Goal: Check status: Check status

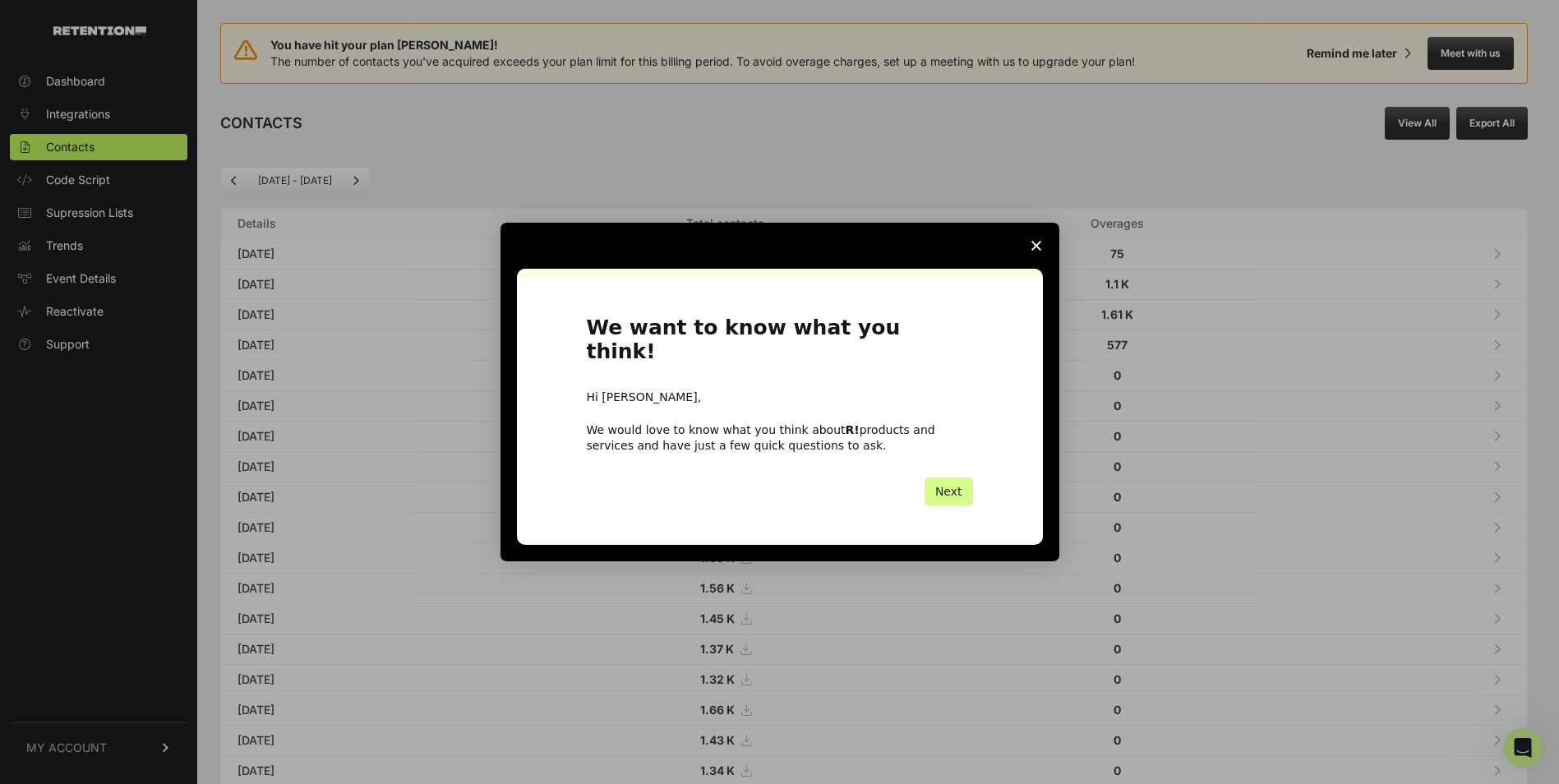
click at [1040, 264] on span "Close survey" at bounding box center [1036, 245] width 46 height 46
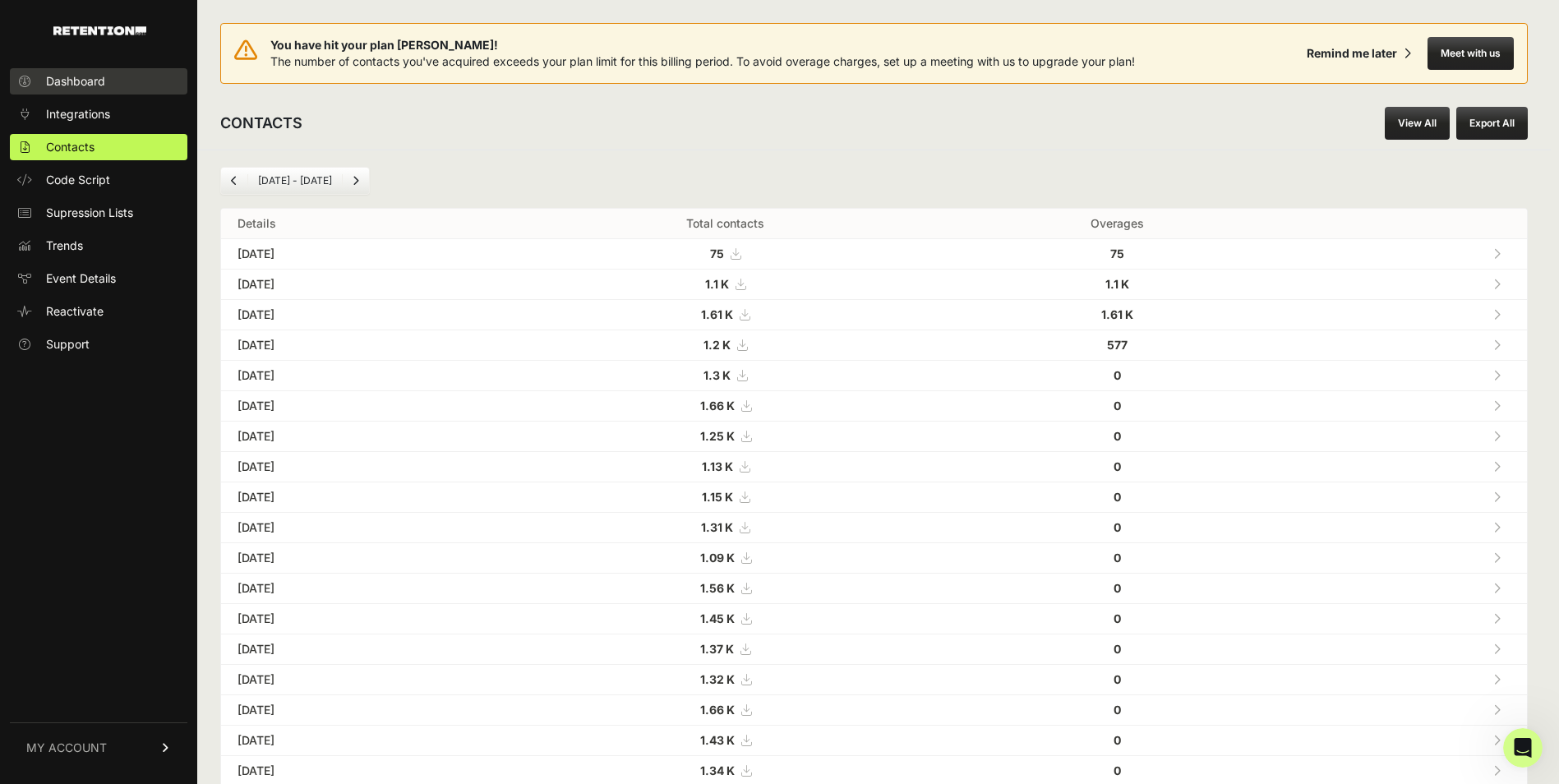
click at [135, 81] on link "Dashboard" at bounding box center [98, 81] width 177 height 26
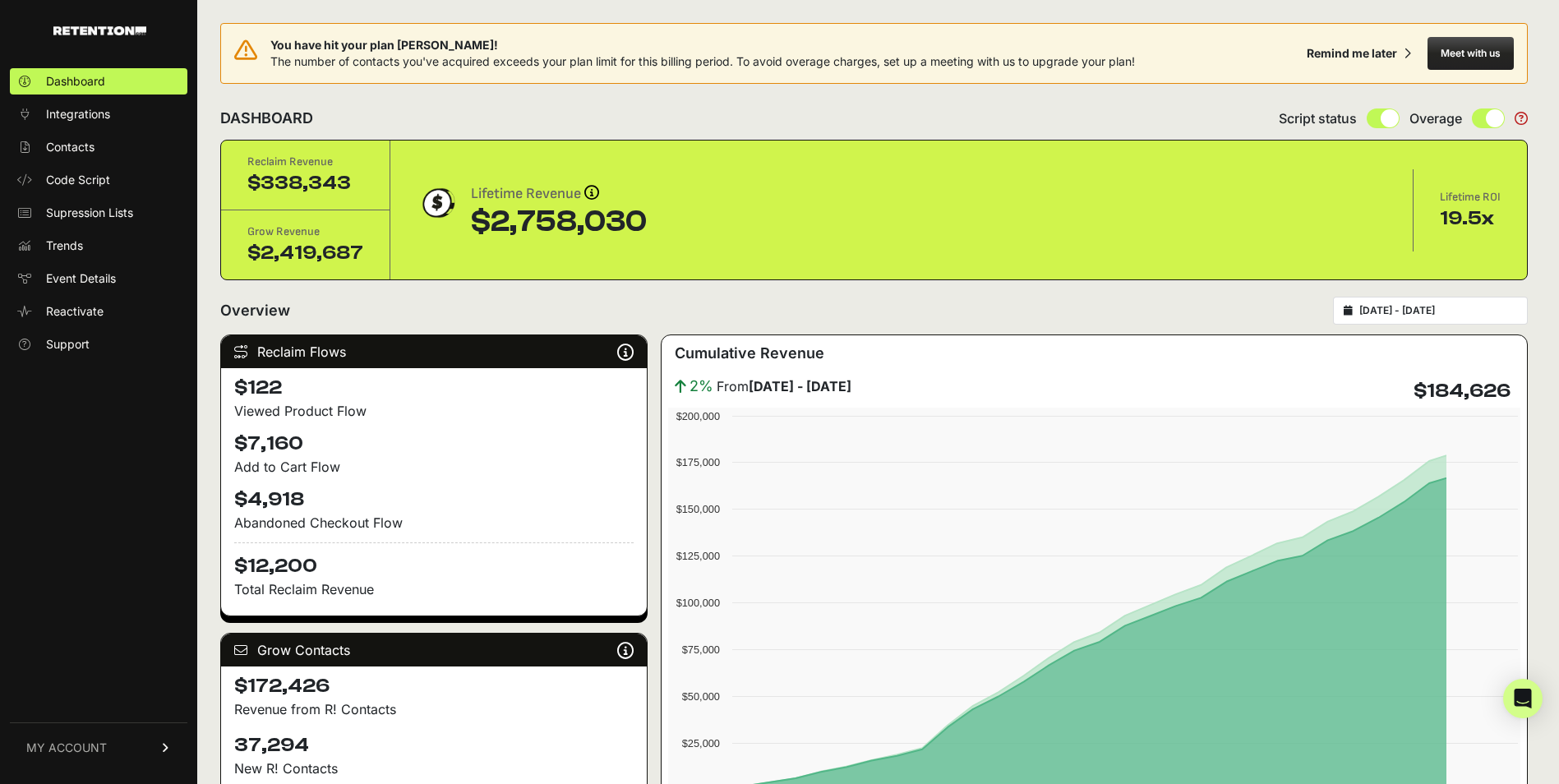
click at [1362, 309] on div "[DATE] - [DATE]" at bounding box center [1431, 311] width 195 height 28
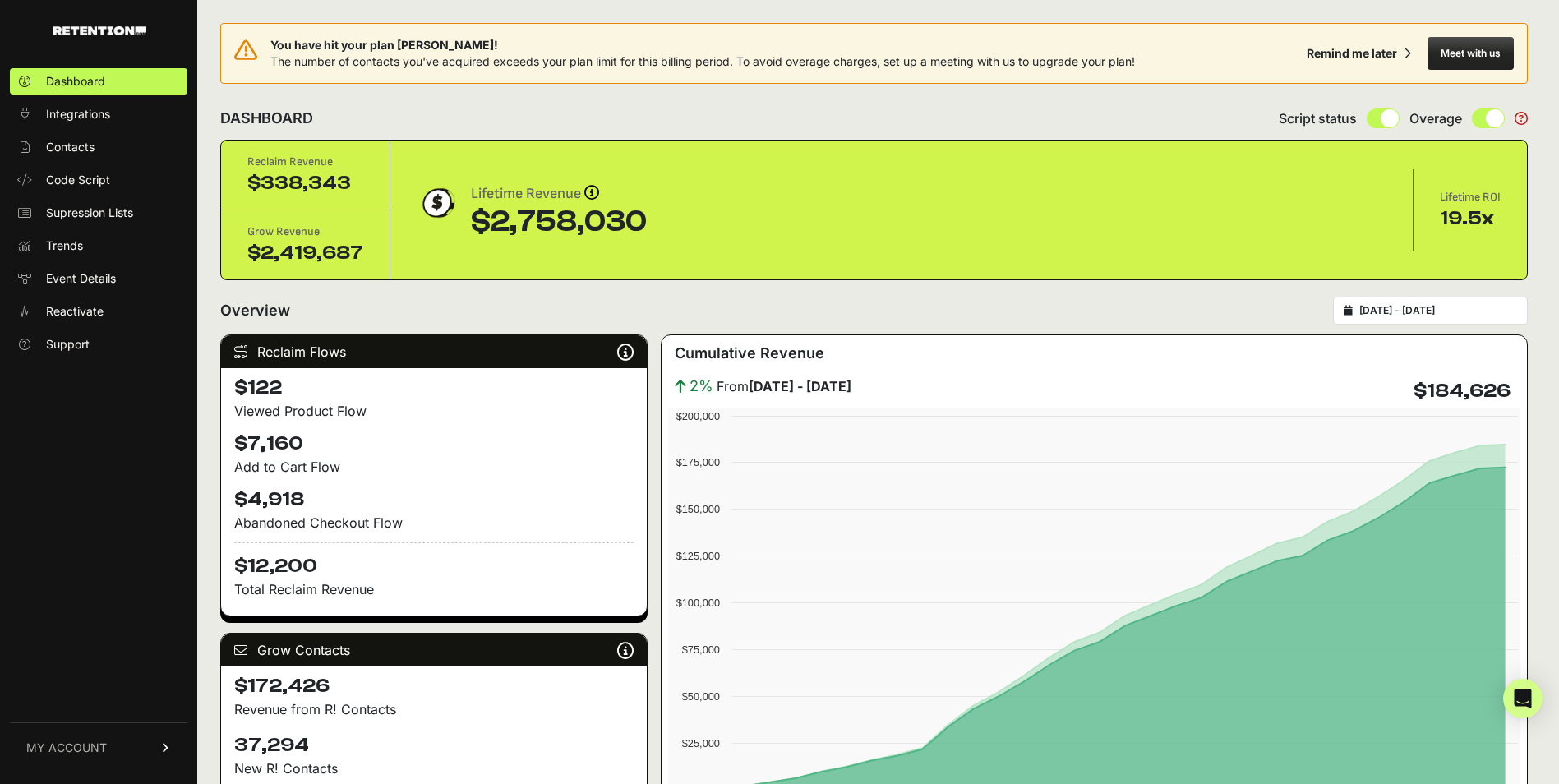
type input "[DATE]"
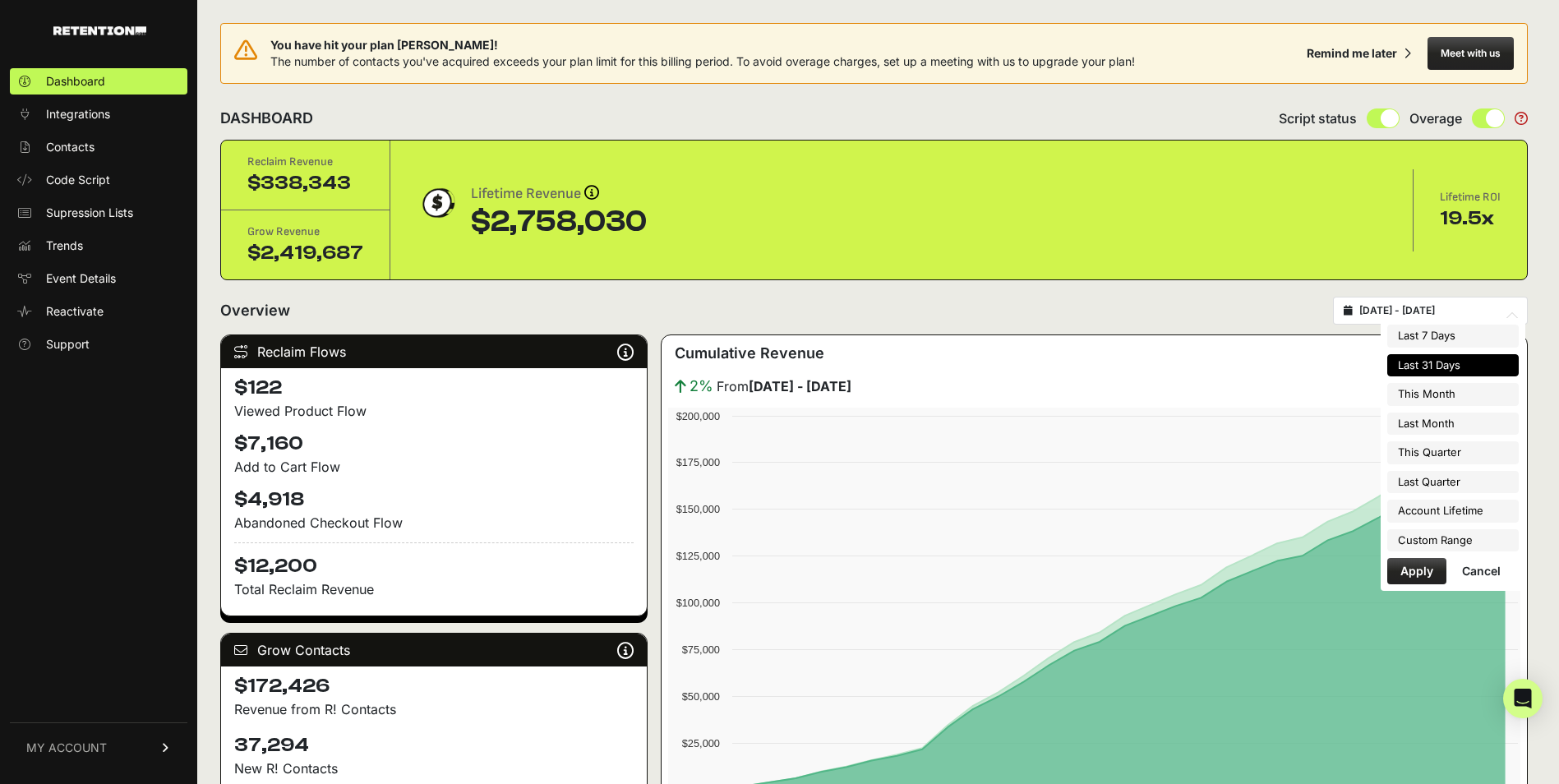
click at [1391, 311] on input "[DATE] - [DATE]" at bounding box center [1438, 311] width 158 height 13
type input "[DATE]"
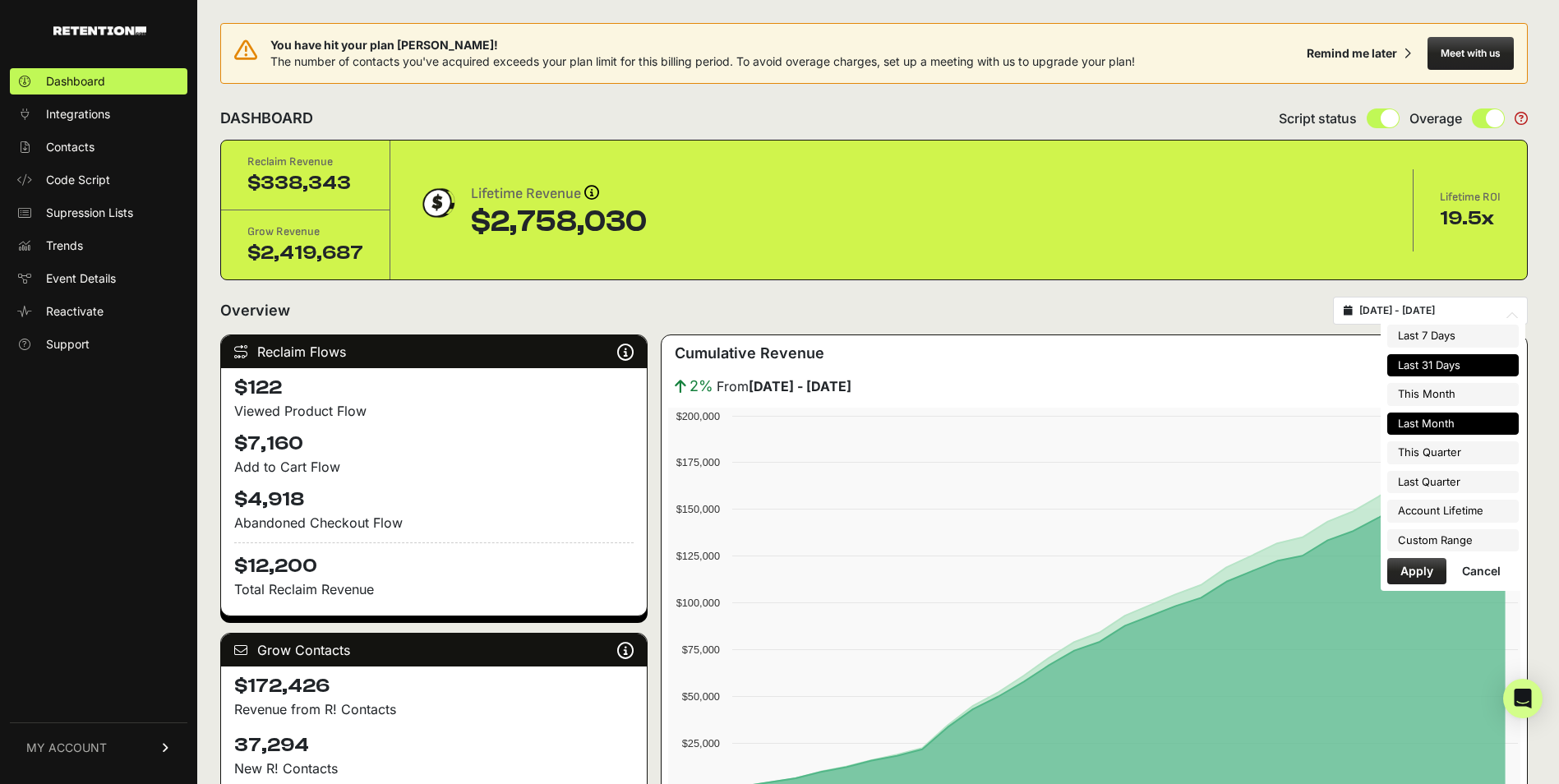
type input "[DATE]"
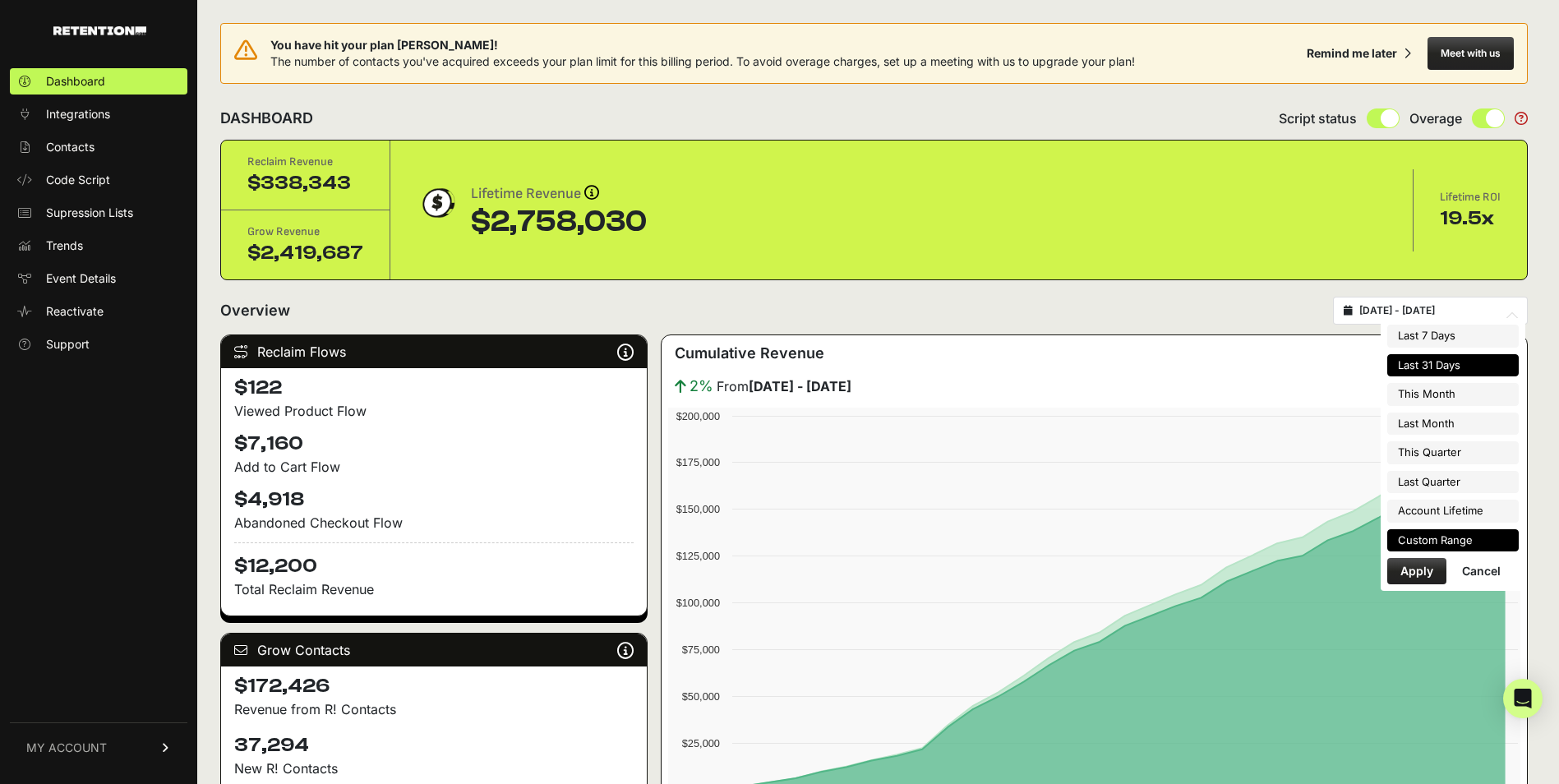
type input "[DATE]"
click at [1427, 529] on li "Custom Range" at bounding box center [1453, 541] width 131 height 23
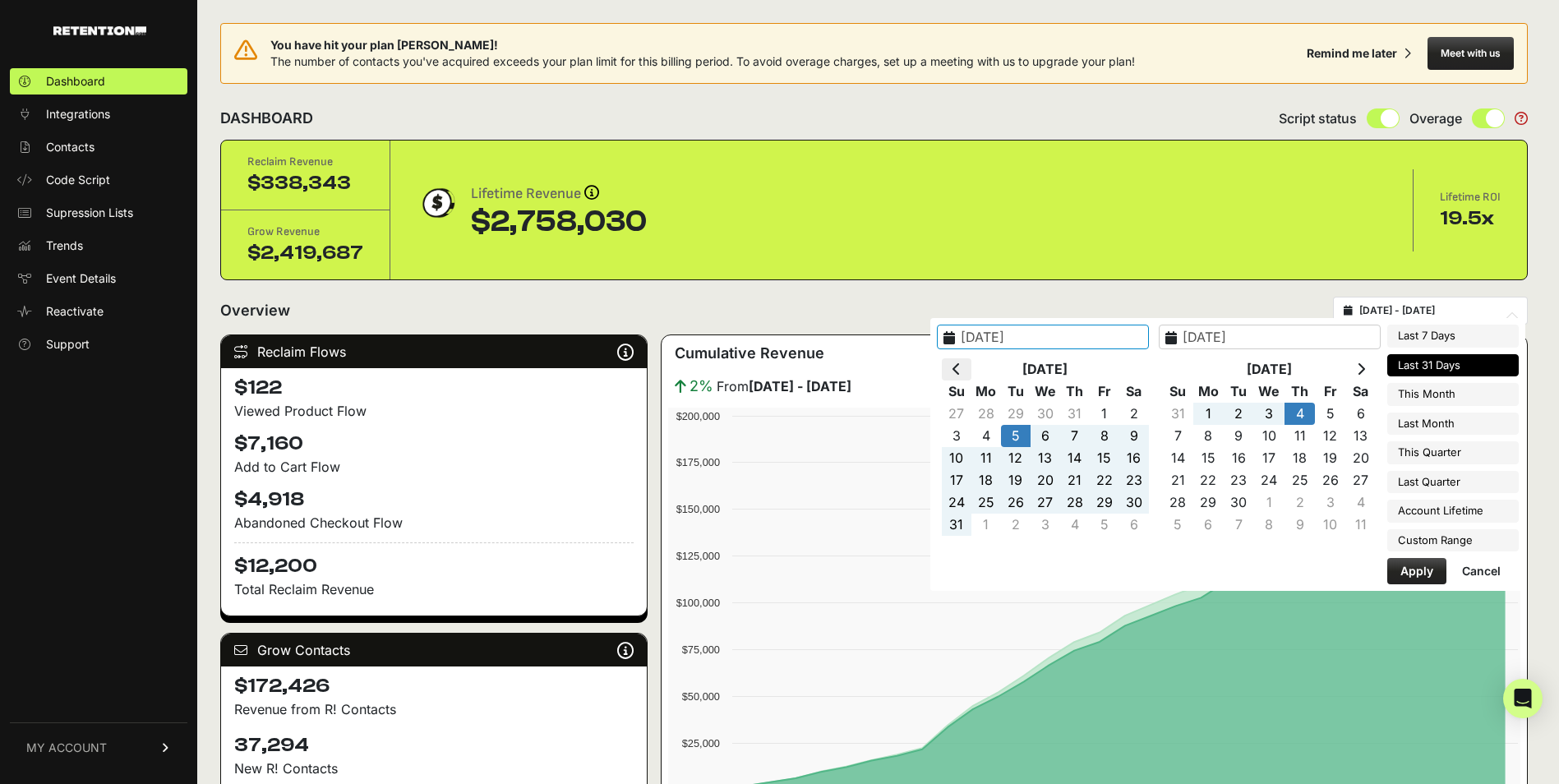
click at [970, 362] on th at bounding box center [957, 369] width 30 height 22
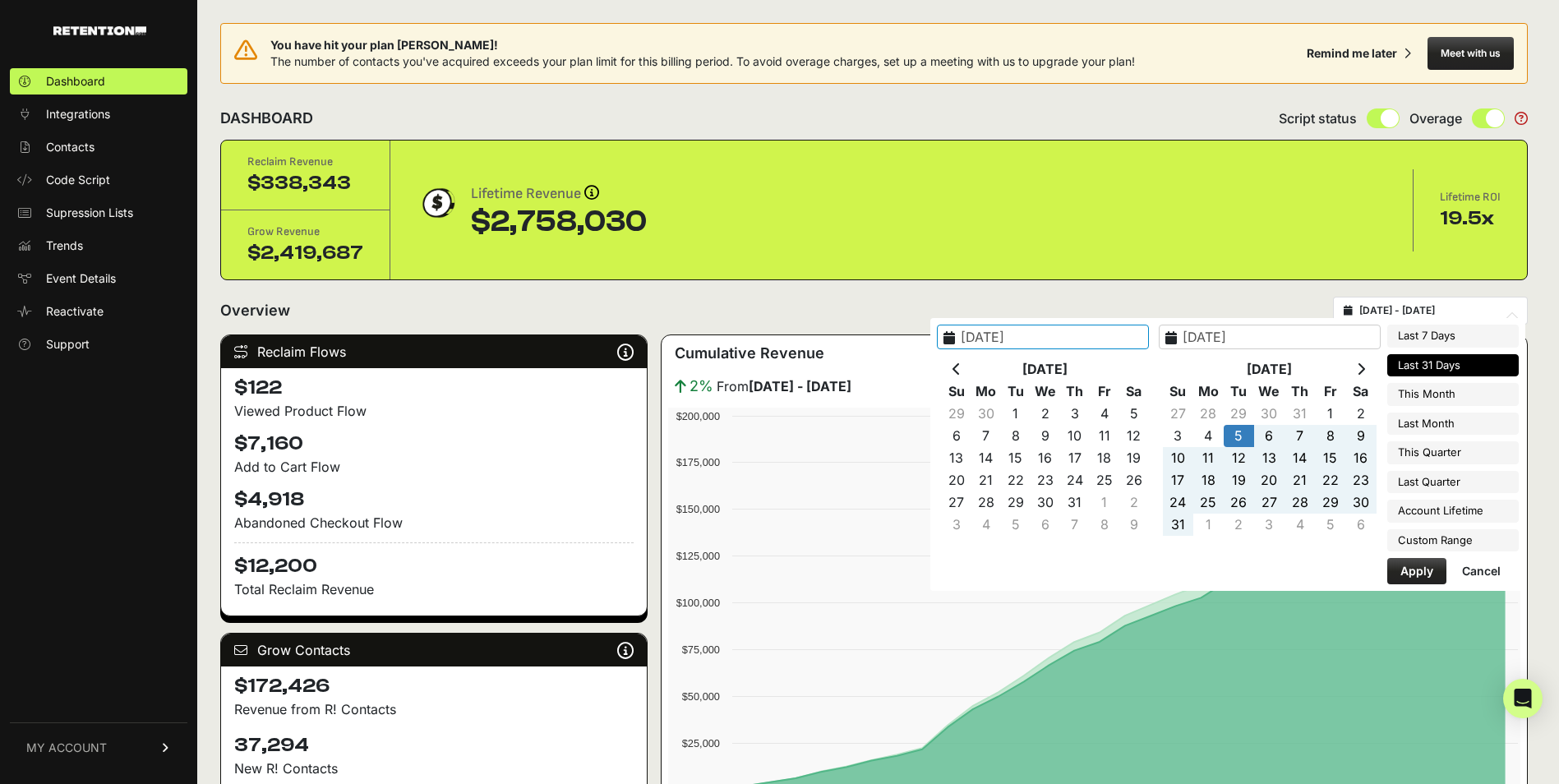
click at [970, 362] on th at bounding box center [957, 369] width 30 height 22
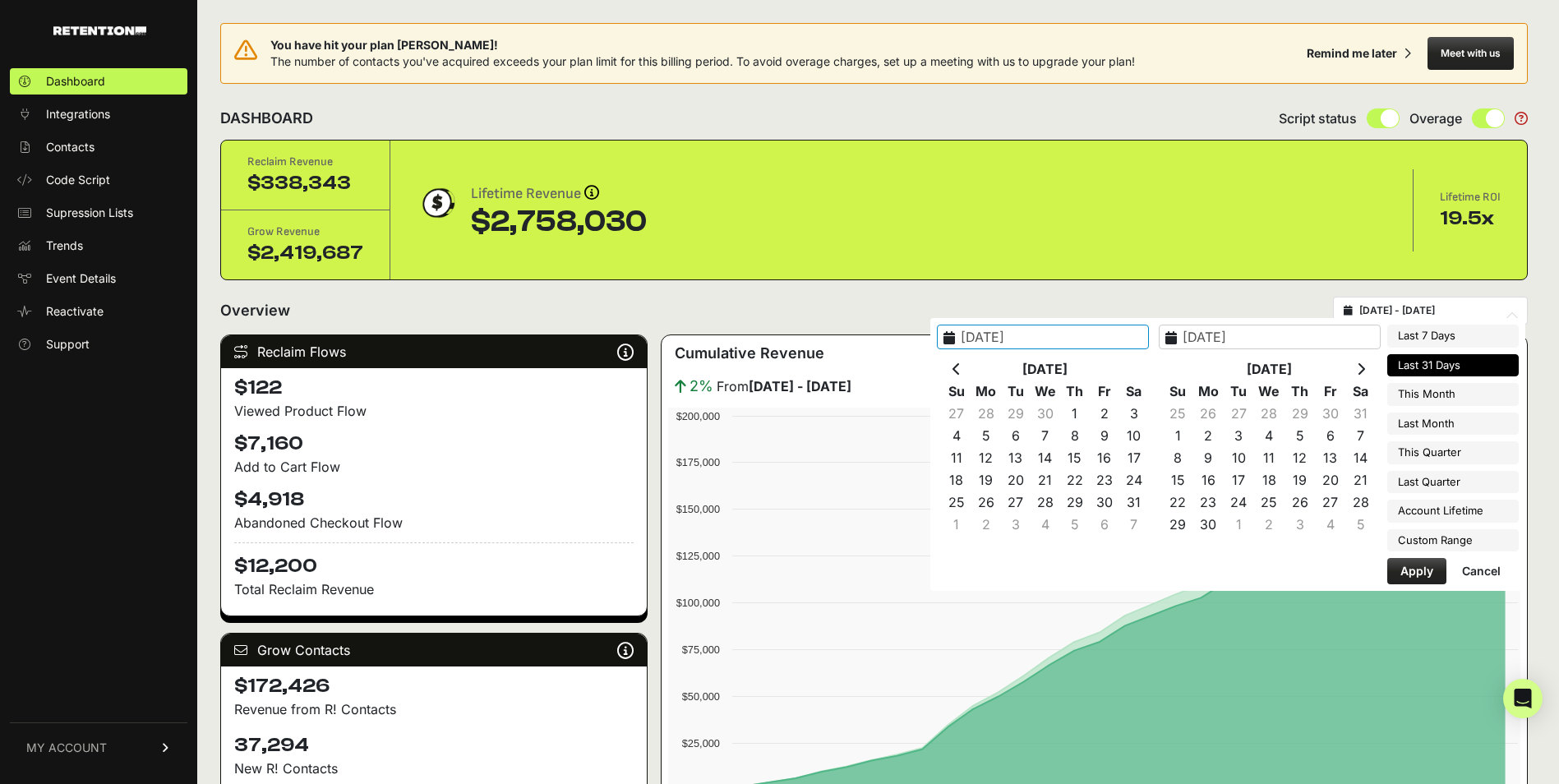
click at [970, 362] on th at bounding box center [957, 369] width 30 height 22
click at [971, 377] on th at bounding box center [957, 369] width 30 height 22
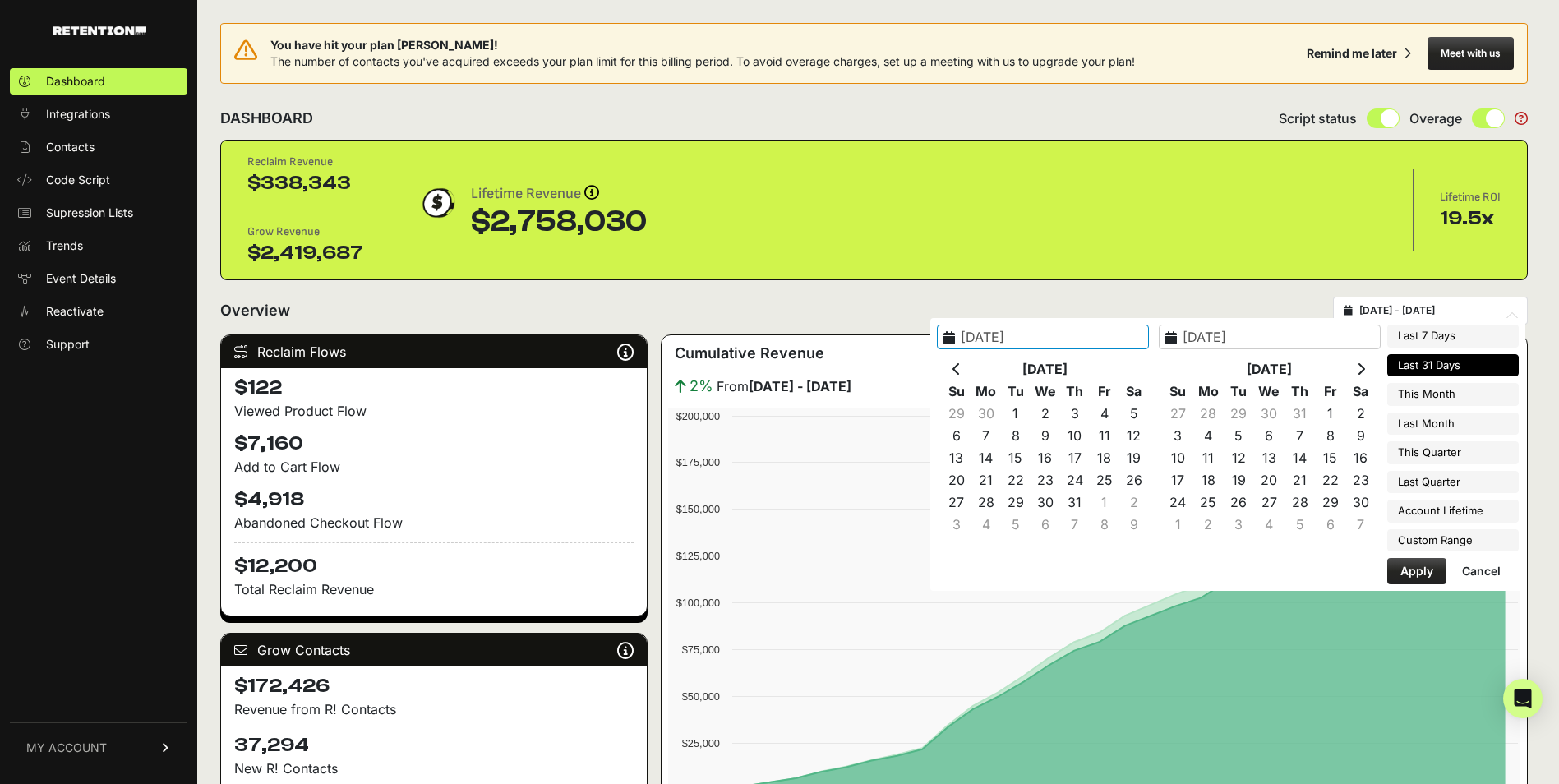
click at [971, 377] on th at bounding box center [957, 369] width 30 height 22
type input "[DATE]"
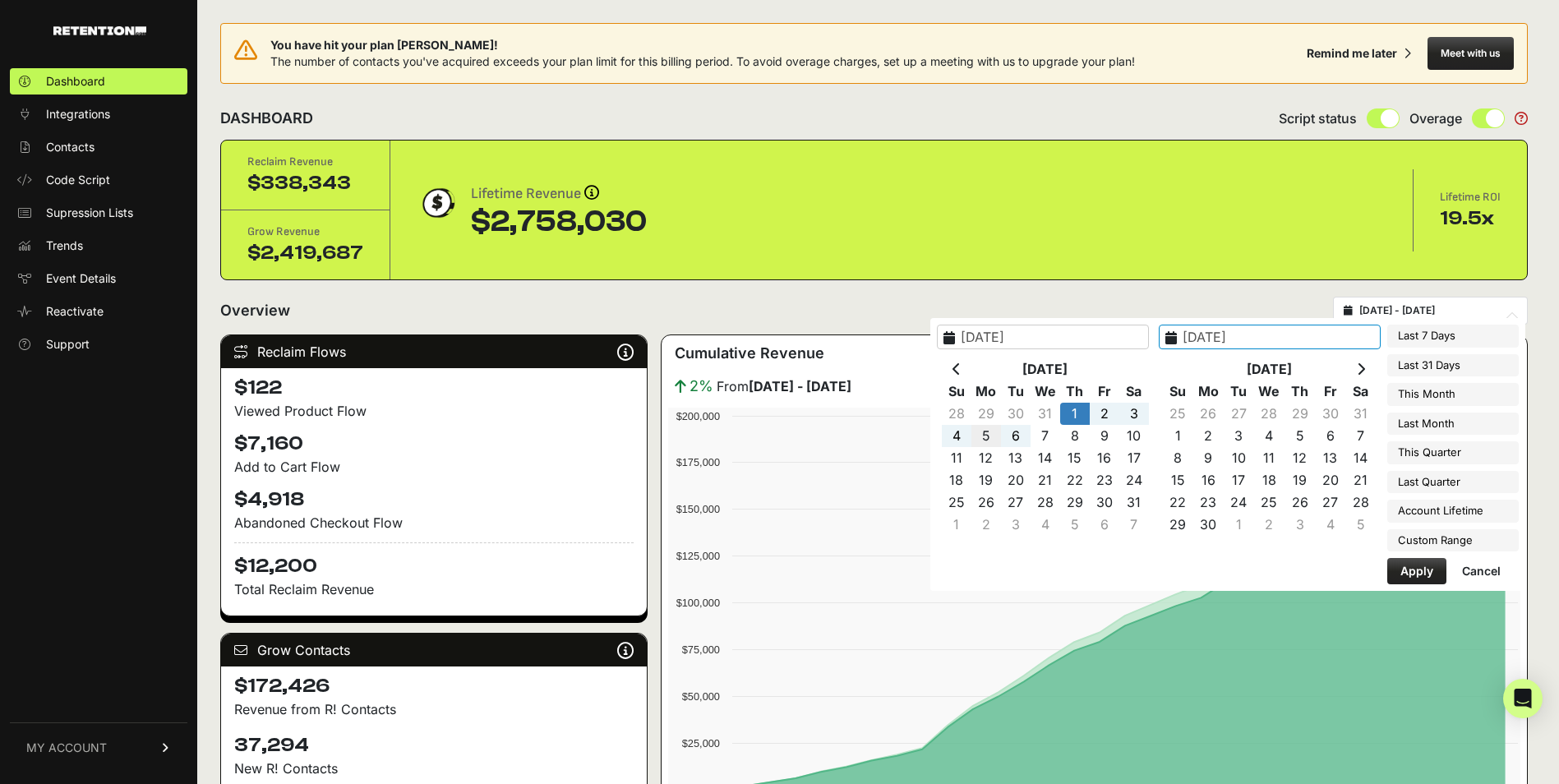
type input "[DATE]"
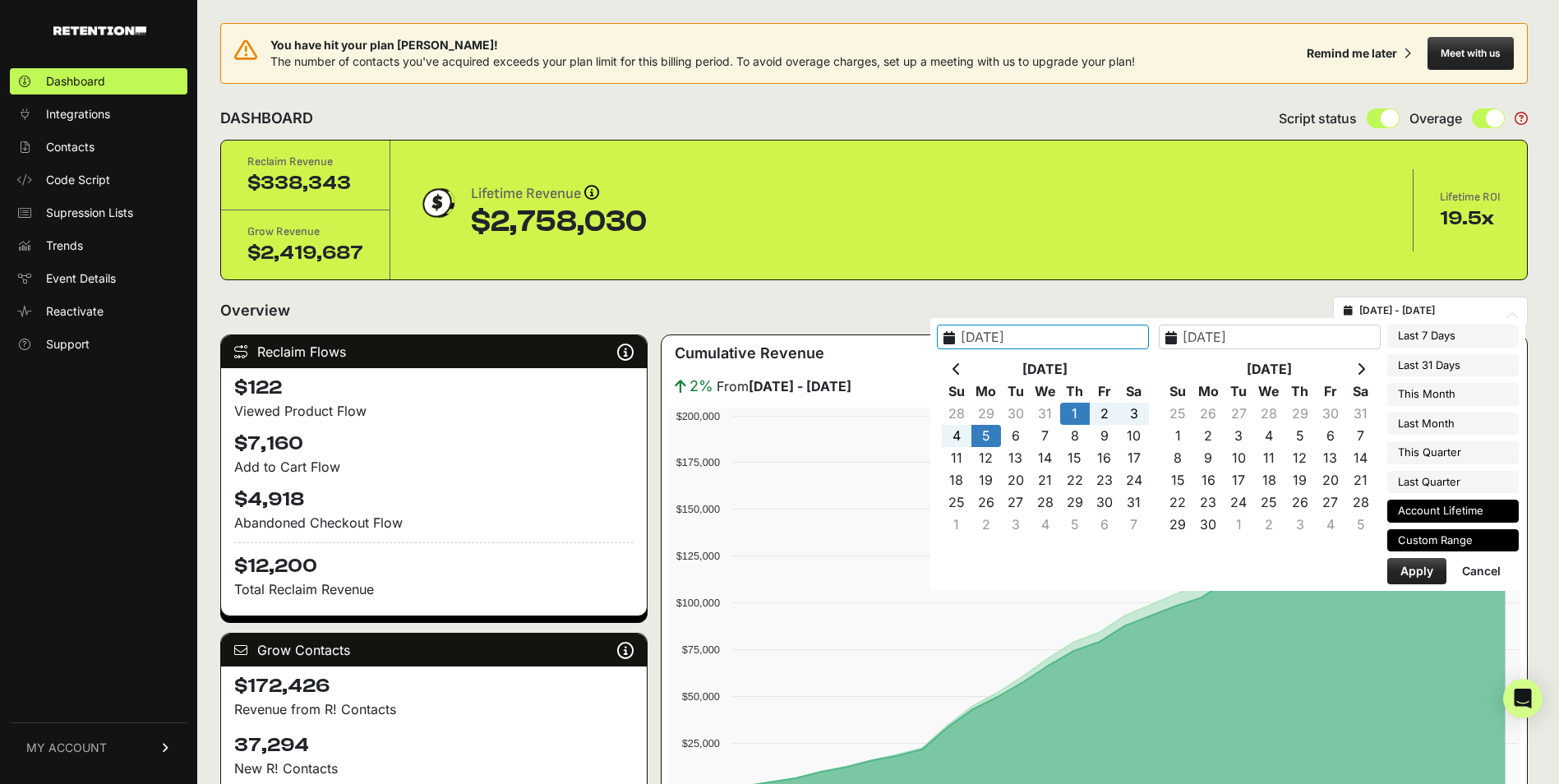
type input "[DATE]"
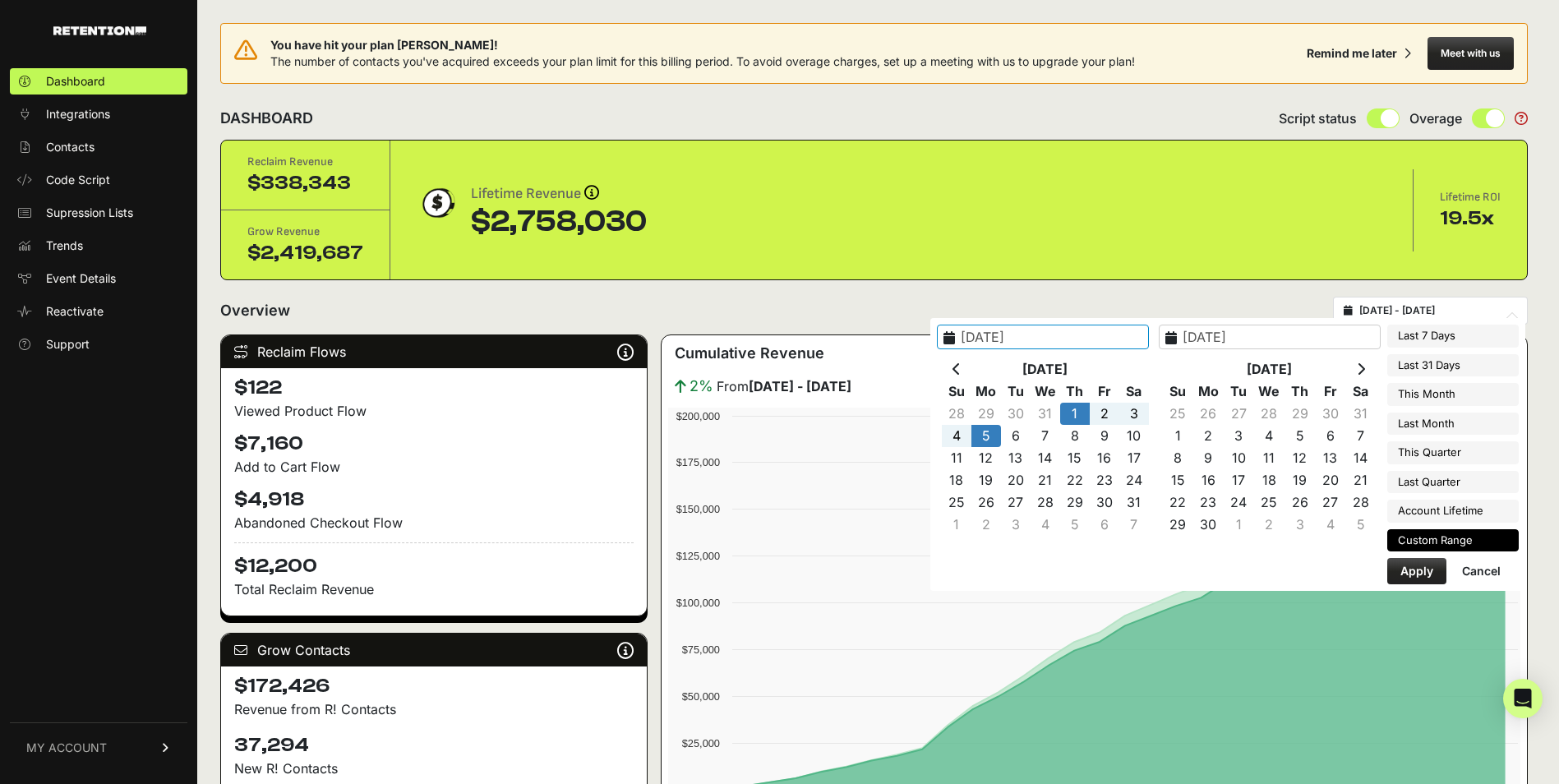
type input "[DATE]"
click at [1420, 567] on button "Apply" at bounding box center [1417, 570] width 59 height 26
type input "[DATE] - [DATE]"
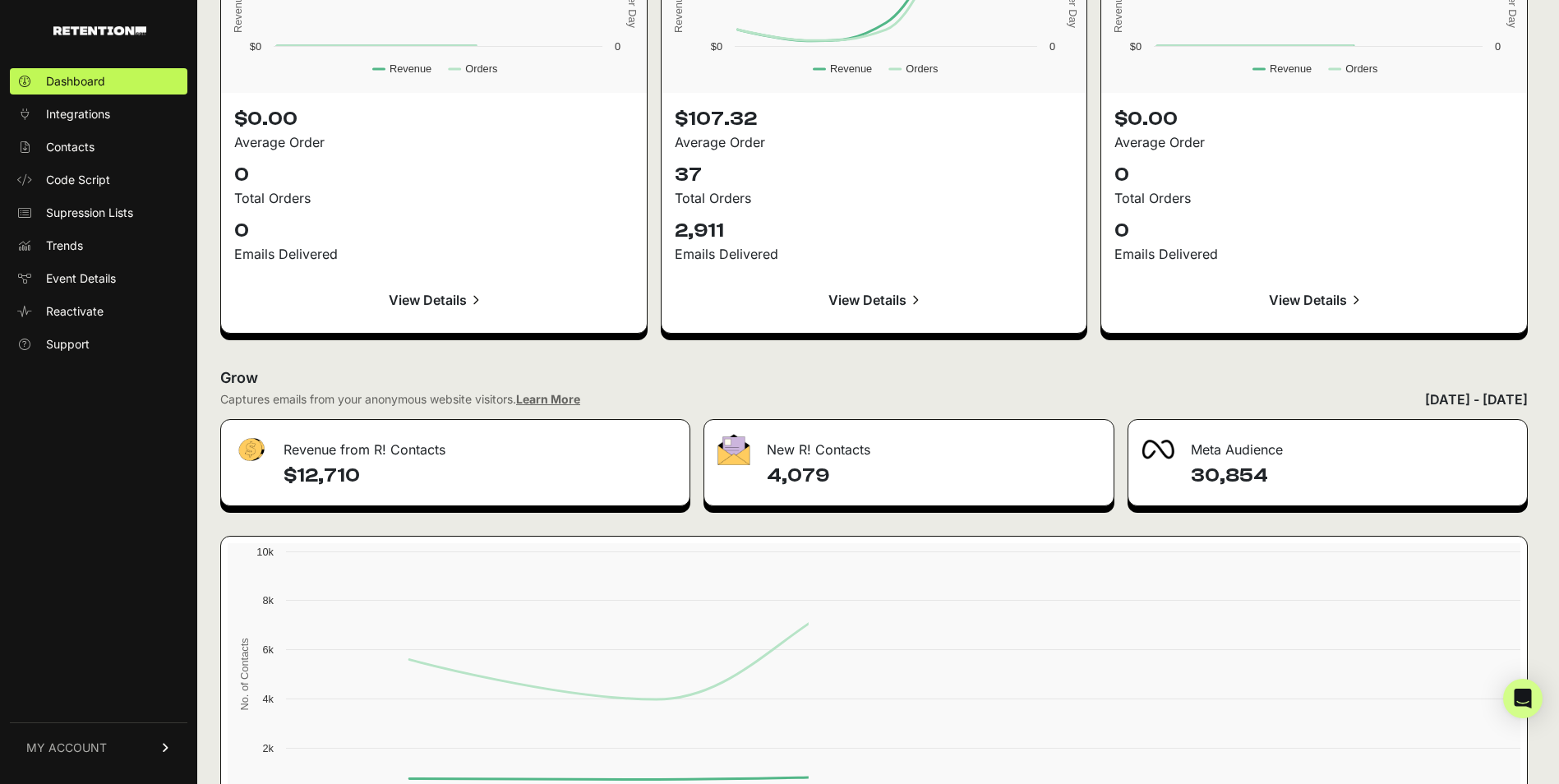
scroll to position [1845, 0]
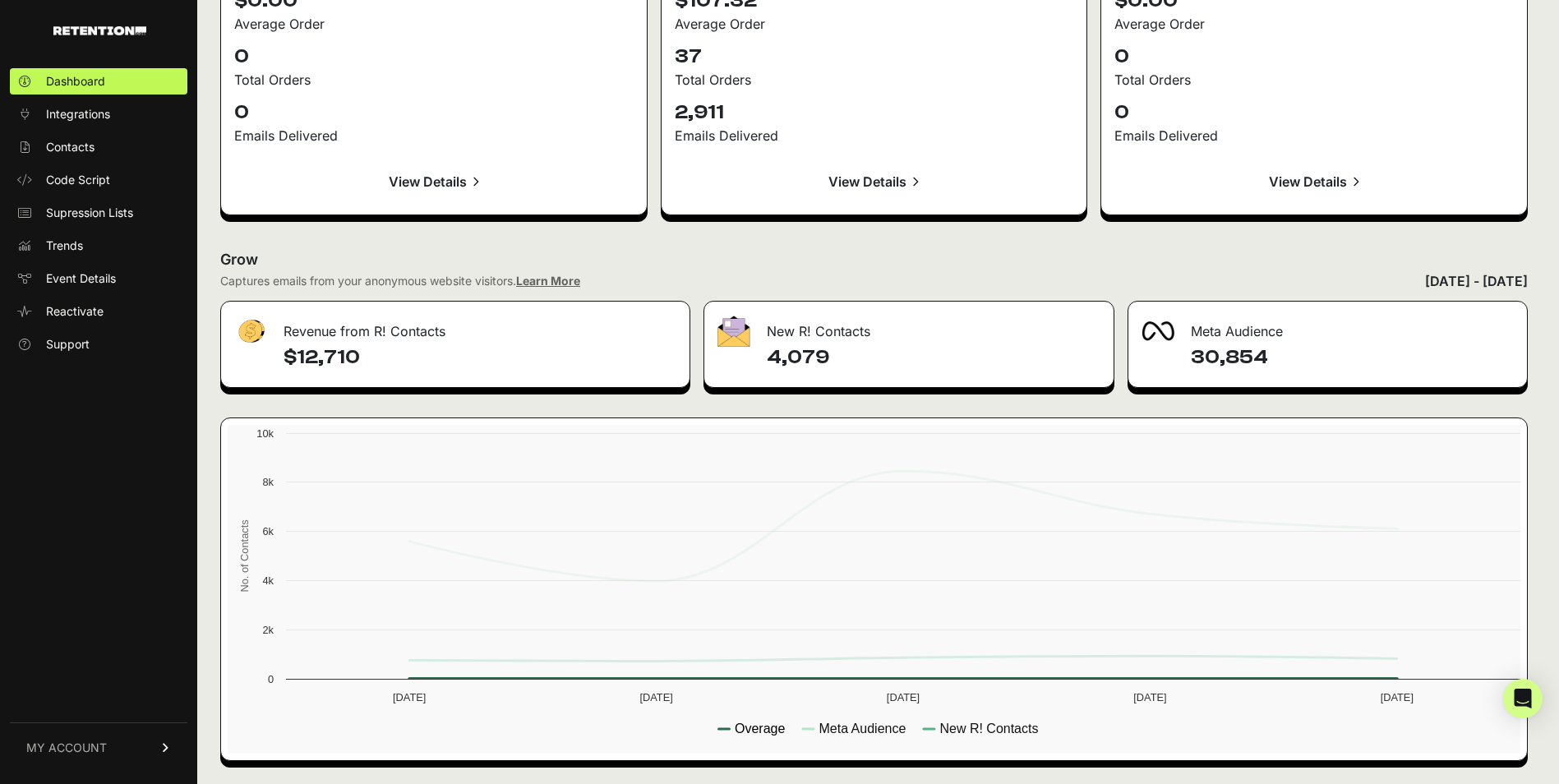
click at [760, 722] on text "Overage" at bounding box center [759, 728] width 50 height 14
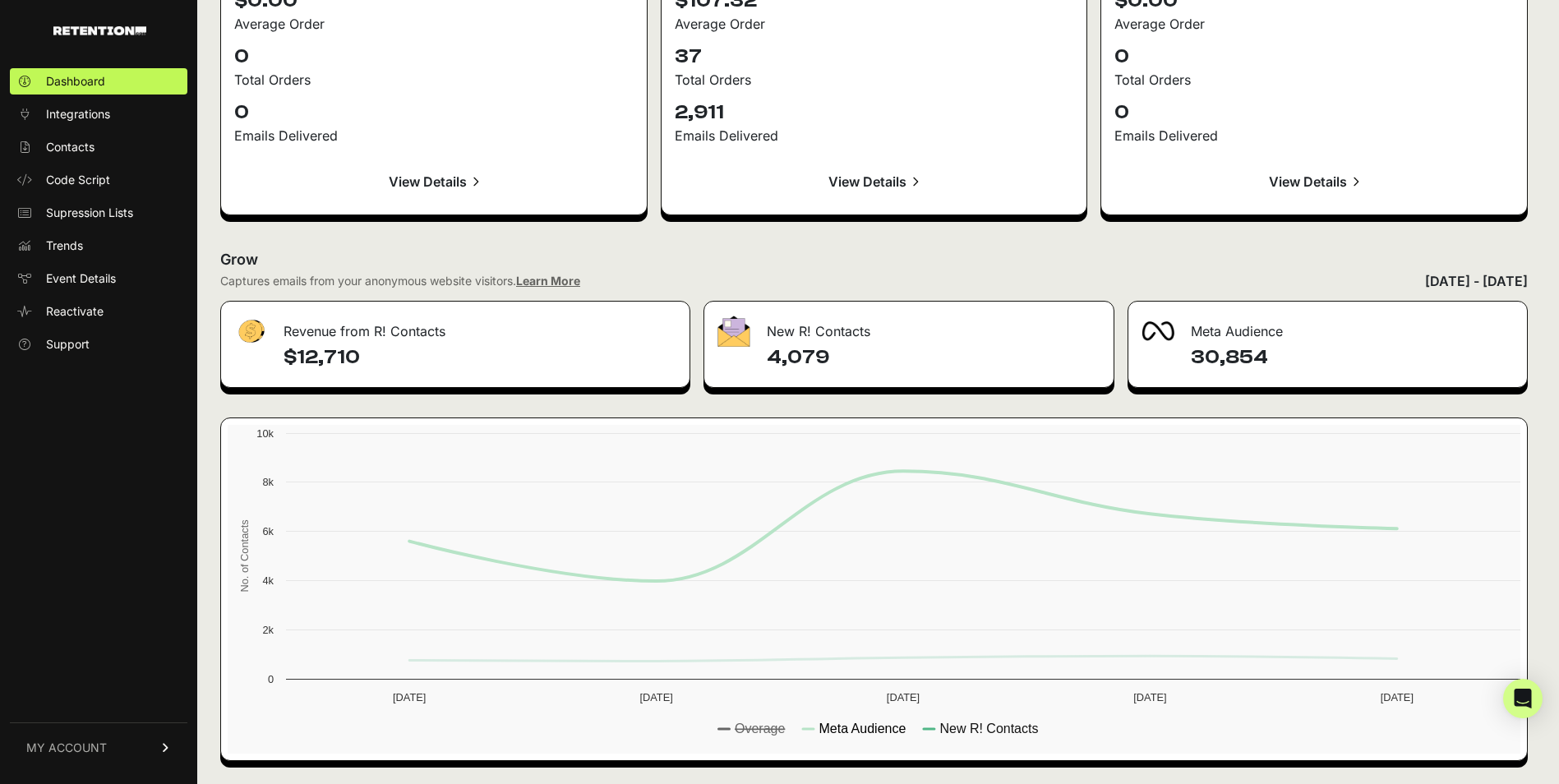
click at [837, 728] on text "Meta Audience" at bounding box center [862, 728] width 87 height 14
